Goal: Information Seeking & Learning: Check status

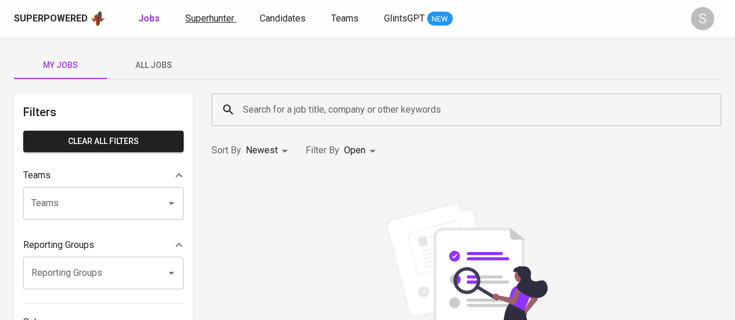
click at [210, 20] on span "Superhunter" at bounding box center [209, 18] width 49 height 11
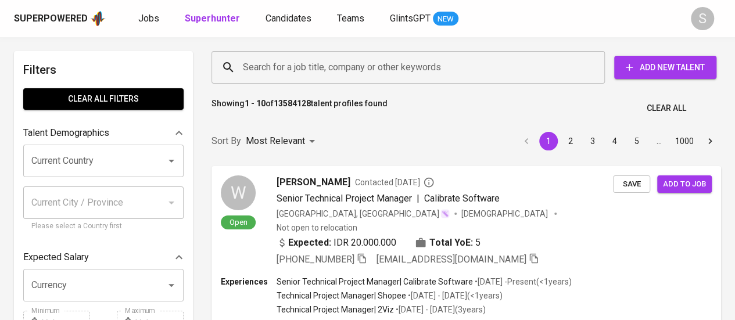
click at [278, 72] on input "Search for a job title, company or other keywords" at bounding box center [411, 67] width 342 height 22
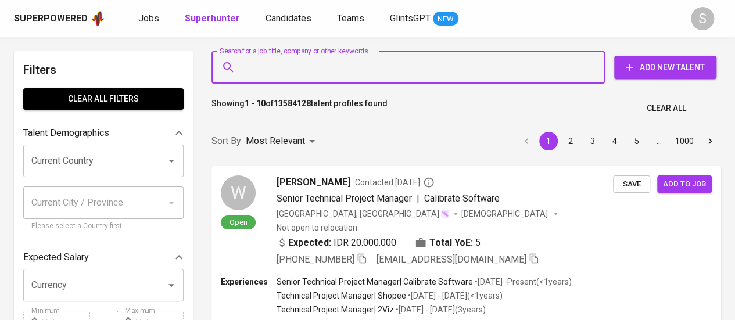
paste input "[EMAIL_ADDRESS][DOMAIN_NAME]"
type input "[EMAIL_ADDRESS][DOMAIN_NAME]"
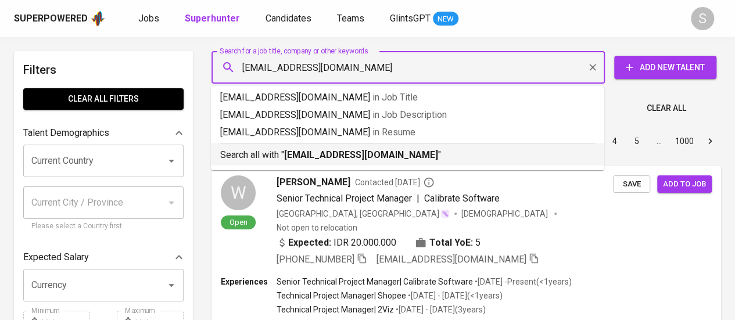
click at [301, 153] on b "[EMAIL_ADDRESS][DOMAIN_NAME]" at bounding box center [361, 154] width 154 height 11
click at [389, 152] on div "Sort By Most Relevant MOST_RELEVANT 1 2 3 4 5 … 1000" at bounding box center [465, 141] width 523 height 35
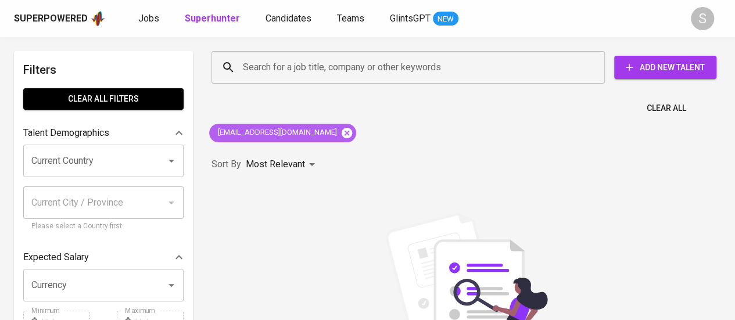
click at [341, 131] on icon at bounding box center [346, 132] width 10 height 10
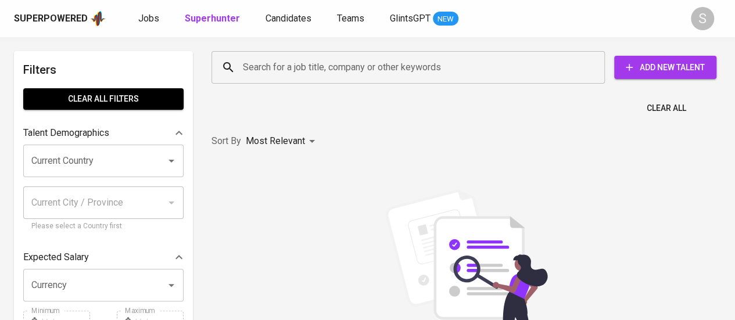
click at [300, 70] on input "Search for a job title, company or other keywords" at bounding box center [411, 67] width 342 height 22
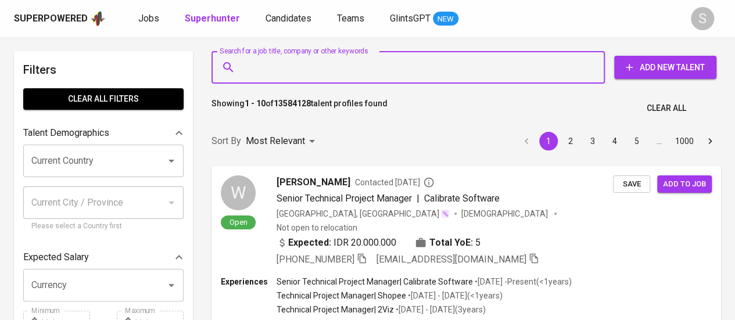
paste input "[EMAIL_ADDRESS][DOMAIN_NAME]"
type input "[EMAIL_ADDRESS][DOMAIN_NAME]"
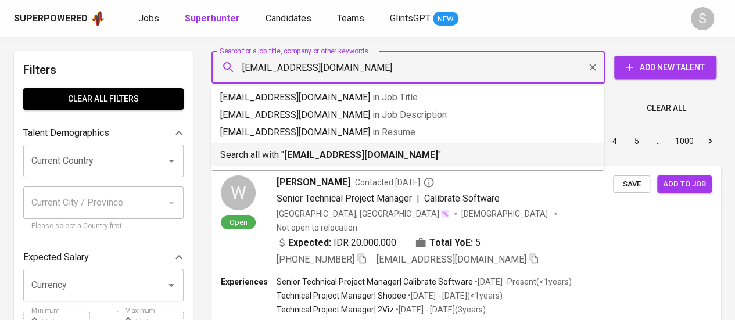
click at [299, 145] on div "Search all with " [EMAIL_ADDRESS][DOMAIN_NAME] "" at bounding box center [407, 152] width 375 height 19
click at [338, 159] on div "Sort By Most Relevant MOST_RELEVANT 1 2 3 4 5 … 1000" at bounding box center [465, 141] width 523 height 35
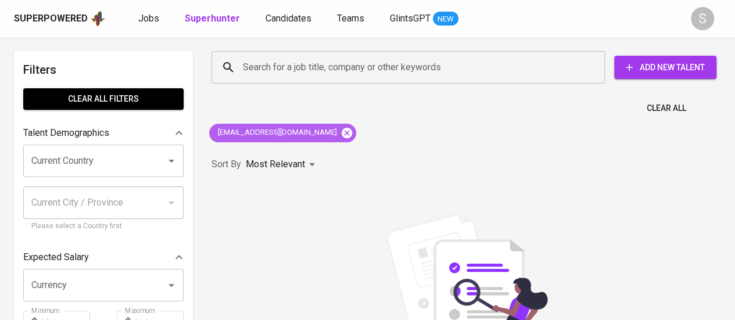
click at [341, 134] on icon at bounding box center [346, 132] width 10 height 10
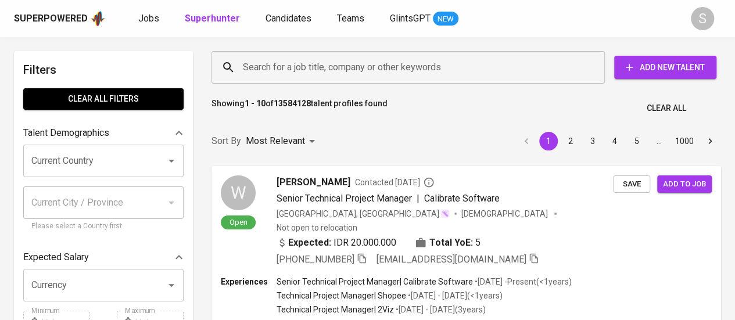
click at [335, 67] on input "Search for a job title, company or other keywords" at bounding box center [411, 67] width 342 height 22
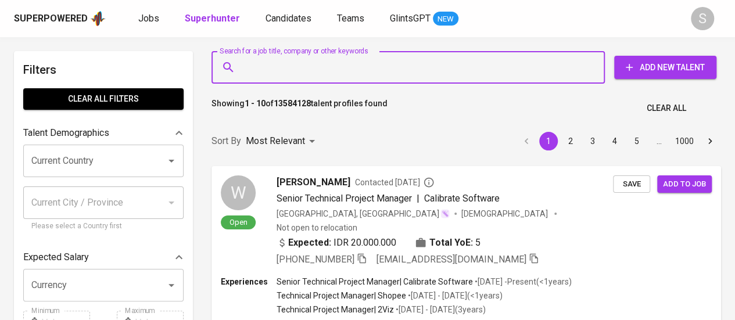
paste input "[EMAIL_ADDRESS][DOMAIN_NAME]"
type input "[EMAIL_ADDRESS][DOMAIN_NAME]"
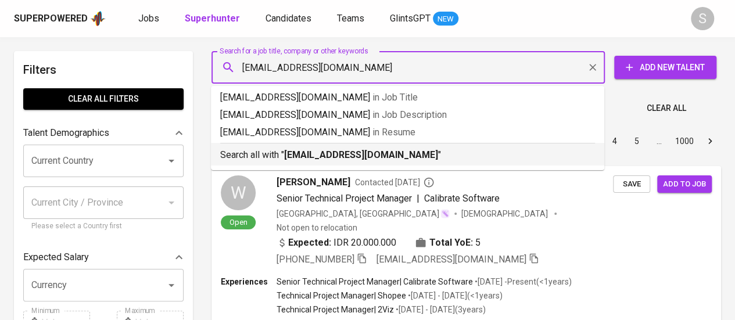
click at [409, 153] on b "[EMAIL_ADDRESS][DOMAIN_NAME]" at bounding box center [361, 154] width 154 height 11
click at [258, 148] on p "Most Relevant" at bounding box center [275, 141] width 59 height 14
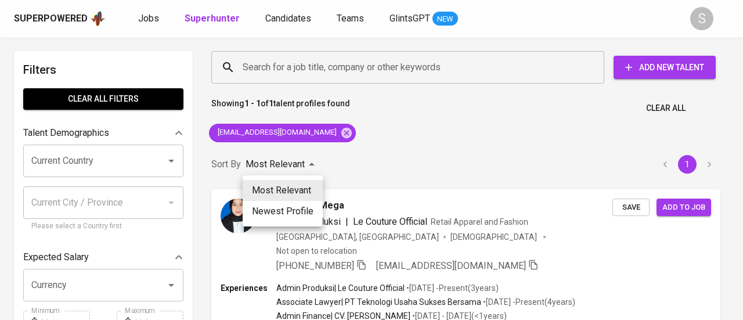
click at [369, 251] on div at bounding box center [371, 160] width 743 height 320
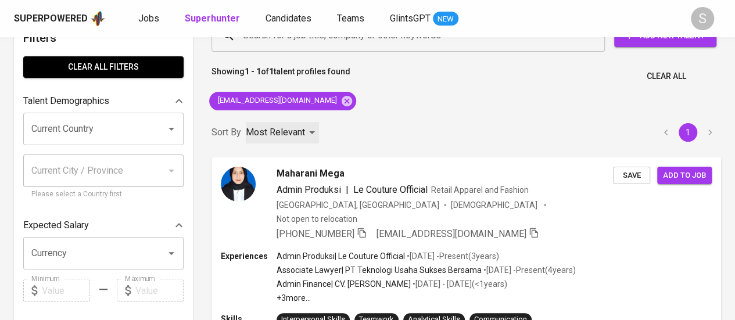
scroll to position [164, 0]
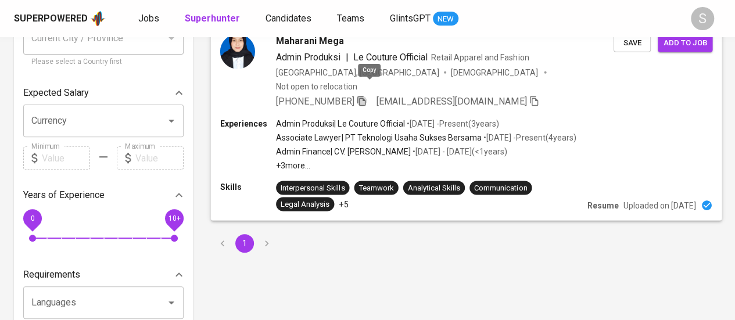
click at [366, 95] on icon "button" at bounding box center [361, 100] width 10 height 10
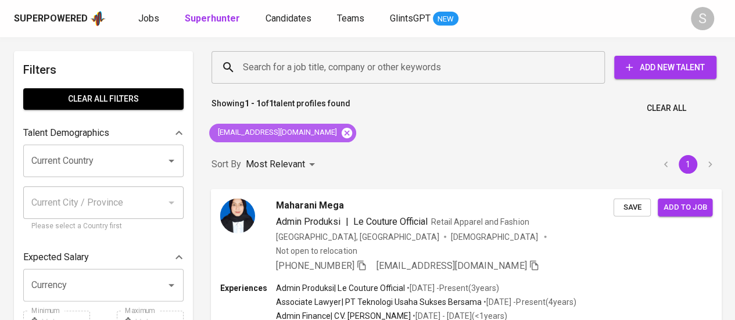
click at [348, 138] on icon at bounding box center [346, 133] width 13 height 13
click at [348, 147] on div "Sort By Most Relevant MOST_RELEVANT 1" at bounding box center [465, 164] width 523 height 35
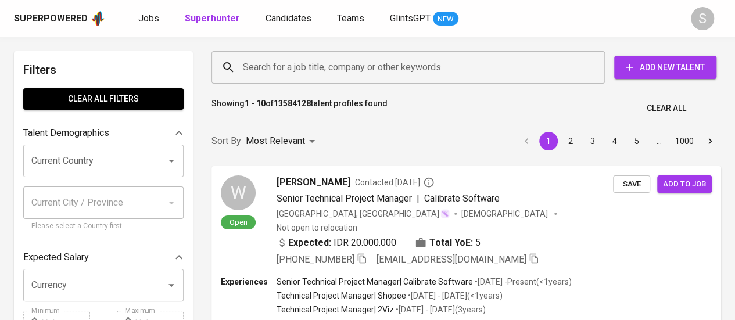
click at [328, 69] on input "Search for a job title, company or other keywords" at bounding box center [411, 67] width 342 height 22
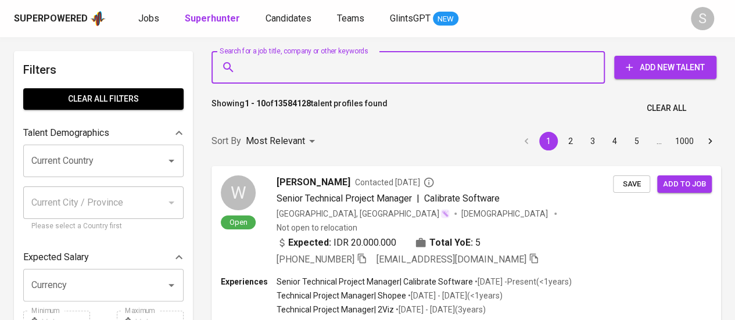
paste input "[EMAIL_ADDRESS][DOMAIN_NAME]"
type input "[EMAIL_ADDRESS][DOMAIN_NAME]"
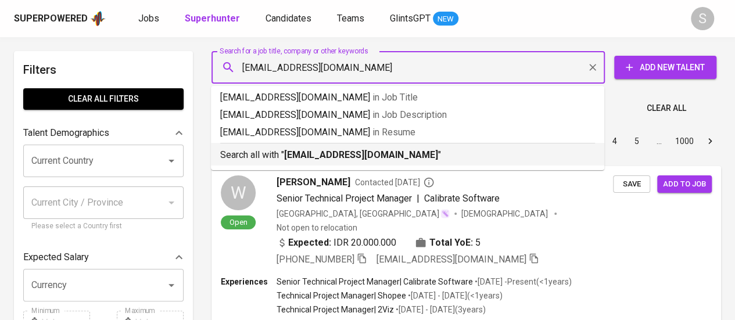
click at [294, 150] on b "[EMAIL_ADDRESS][DOMAIN_NAME]" at bounding box center [361, 154] width 154 height 11
